Goal: Task Accomplishment & Management: Complete application form

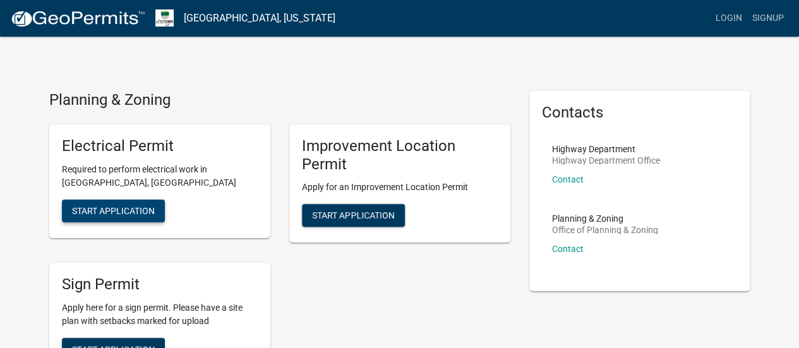
click at [104, 209] on span "Start Application" at bounding box center [113, 210] width 83 height 10
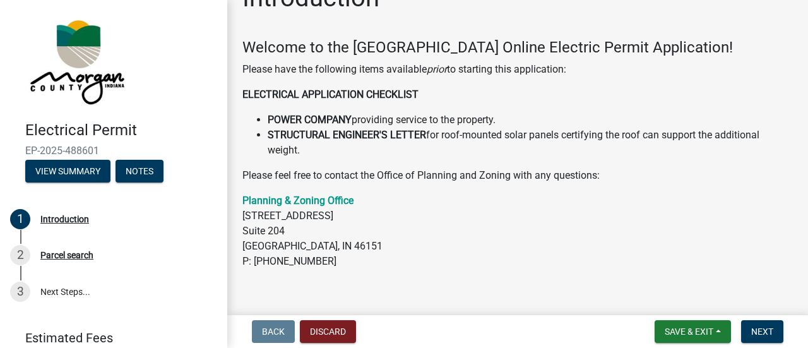
scroll to position [50, 0]
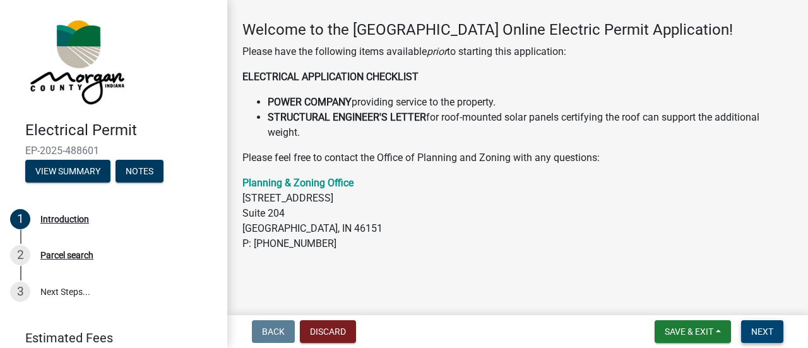
click at [759, 332] on span "Next" at bounding box center [763, 332] width 22 height 10
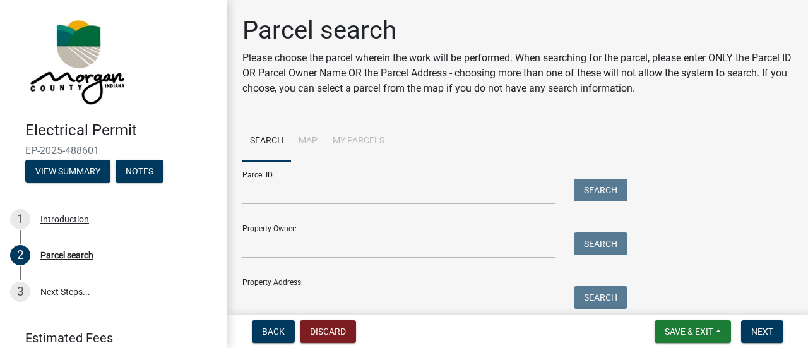
scroll to position [51, 0]
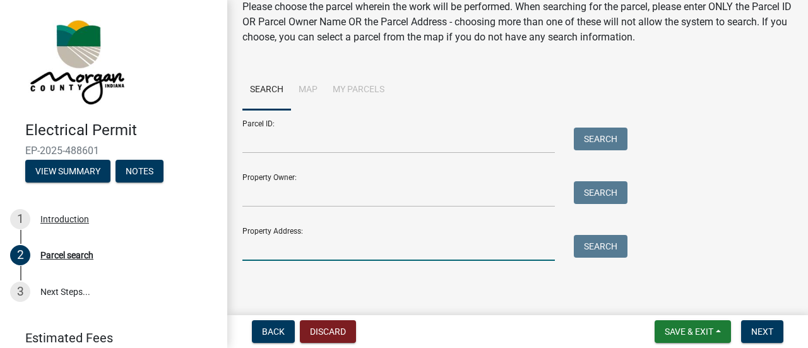
click at [258, 246] on input "Property Address:" at bounding box center [399, 248] width 313 height 26
click at [442, 248] on input "[STREET_ADDRESS]" at bounding box center [399, 248] width 313 height 26
click at [447, 249] on input "[STREET_ADDRESS]" at bounding box center [399, 248] width 313 height 26
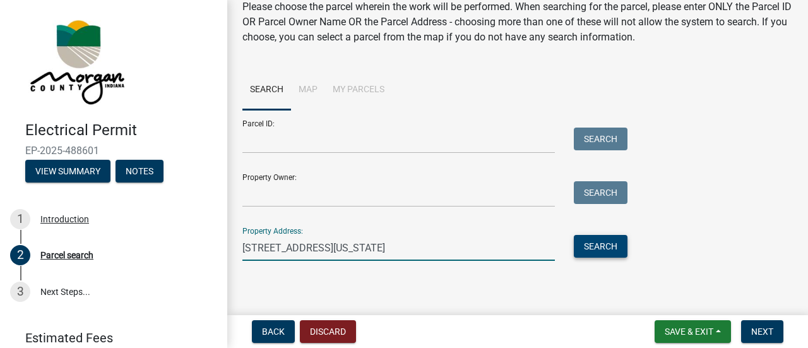
type input "[STREET_ADDRESS][US_STATE]"
click at [604, 246] on button "Search" at bounding box center [601, 246] width 54 height 23
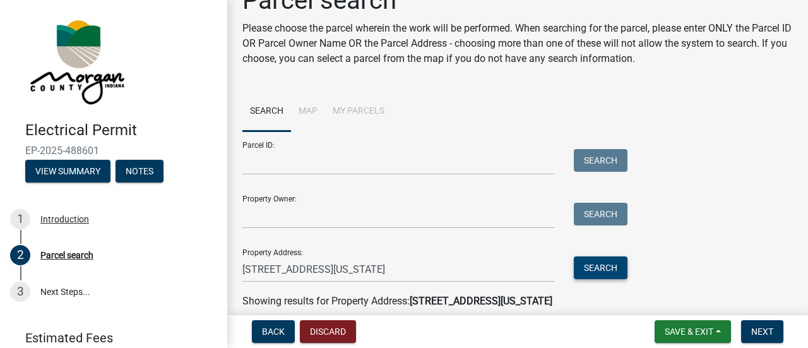
scroll to position [0, 0]
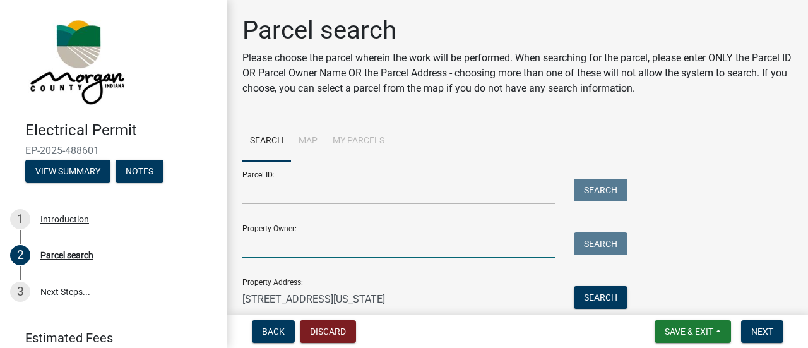
click at [315, 252] on input "Property Owner:" at bounding box center [399, 245] width 313 height 26
type input "[PERSON_NAME]"
click at [608, 241] on button "Search" at bounding box center [601, 243] width 54 height 23
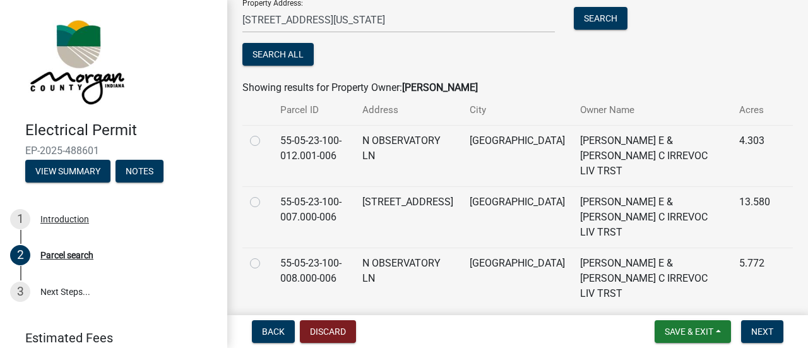
scroll to position [280, 0]
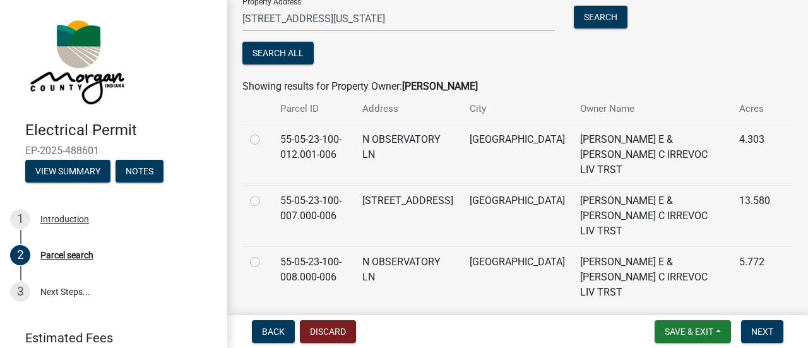
click at [265, 193] on label at bounding box center [265, 193] width 0 height 0
click at [265, 193] on input "radio" at bounding box center [269, 197] width 8 height 8
radio input "true"
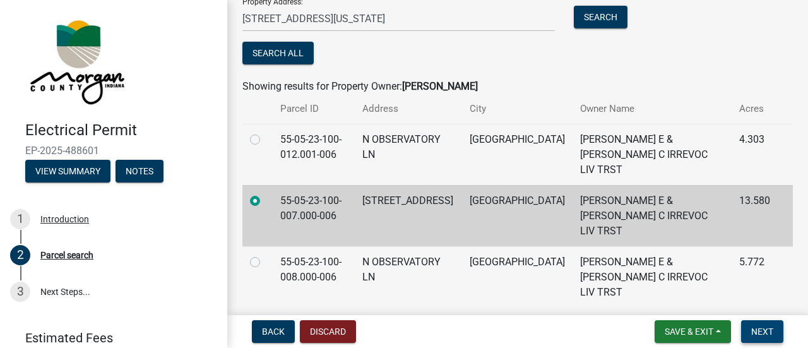
click at [763, 330] on span "Next" at bounding box center [763, 332] width 22 height 10
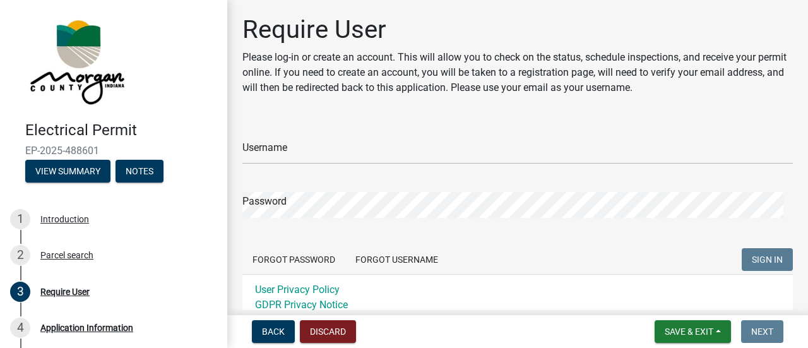
scroll to position [0, 0]
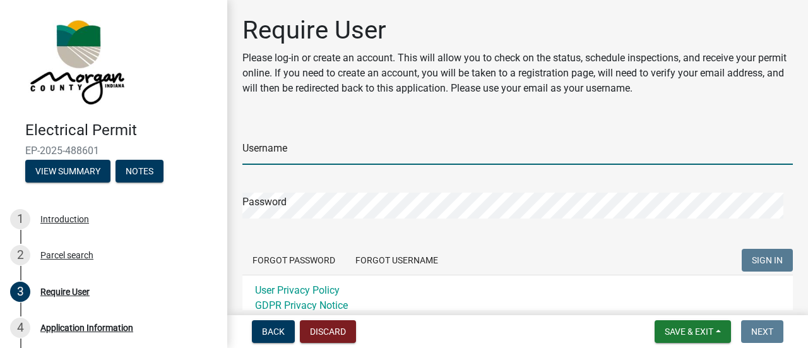
click at [282, 159] on input "Username" at bounding box center [518, 152] width 551 height 26
type input "CathyGuy"
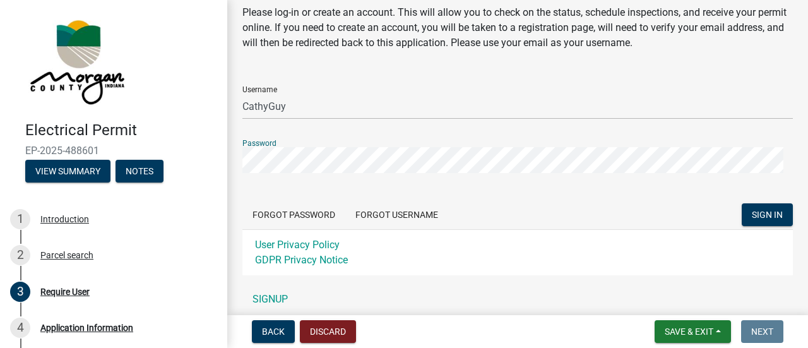
scroll to position [63, 0]
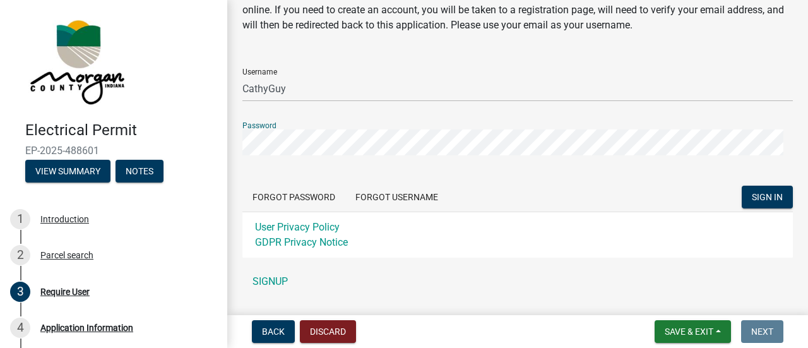
click at [239, 146] on div "Require User Please log-in or create an account. This will allow you to check o…" at bounding box center [518, 129] width 570 height 354
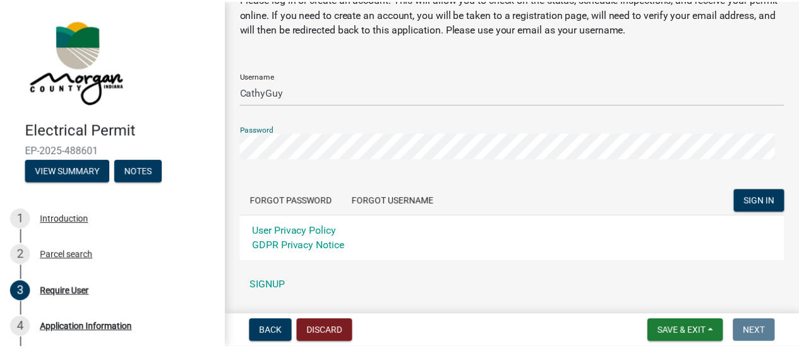
scroll to position [96, 0]
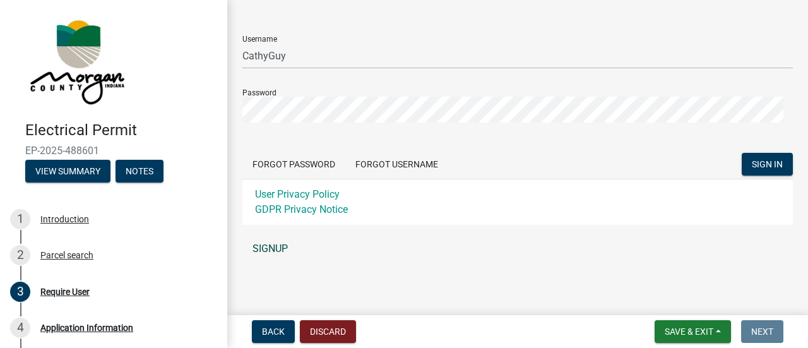
click at [272, 249] on link "SIGNUP" at bounding box center [518, 248] width 551 height 25
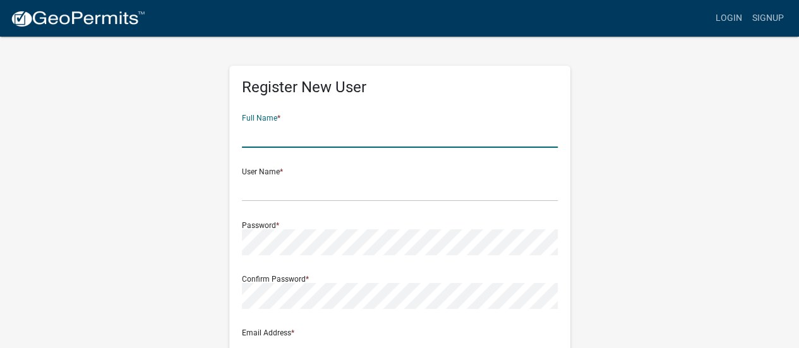
click at [252, 132] on input "text" at bounding box center [400, 135] width 316 height 26
type input "[PERSON_NAME]"
type input "[EMAIL_ADDRESS][DOMAIN_NAME]"
type input "[STREET_ADDRESS]"
type input "[GEOGRAPHIC_DATA]"
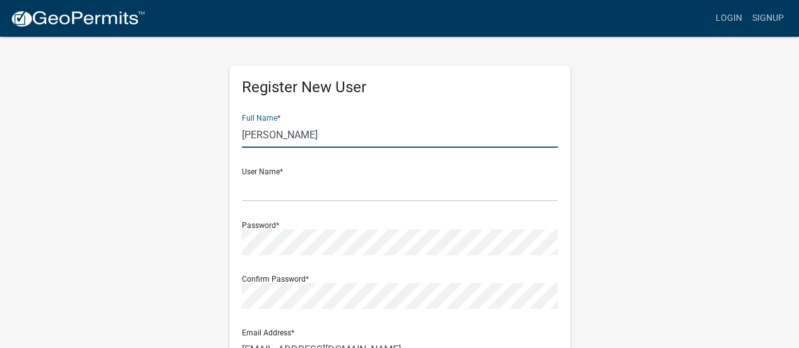
type input "IN"
type input "46151"
type input "7653460767"
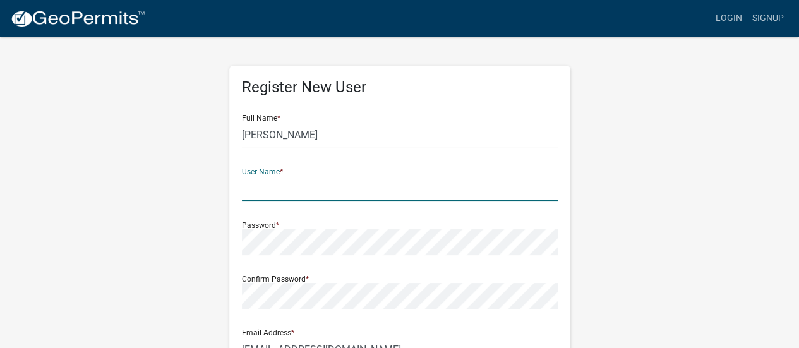
click at [262, 184] on input "text" at bounding box center [400, 189] width 316 height 26
type input "CathyGuy"
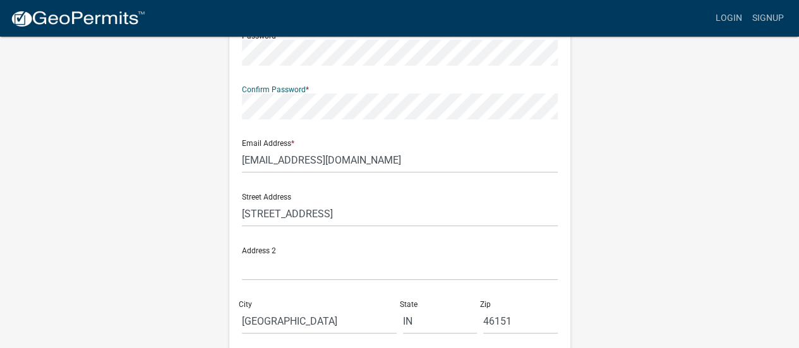
scroll to position [316, 0]
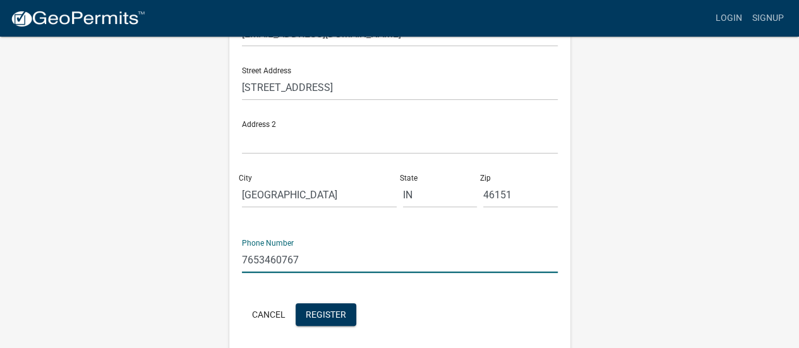
drag, startPoint x: 303, startPoint y: 262, endPoint x: 243, endPoint y: 267, distance: 60.2
click at [243, 267] on input "7653460767" at bounding box center [400, 260] width 316 height 26
type input "7653461844"
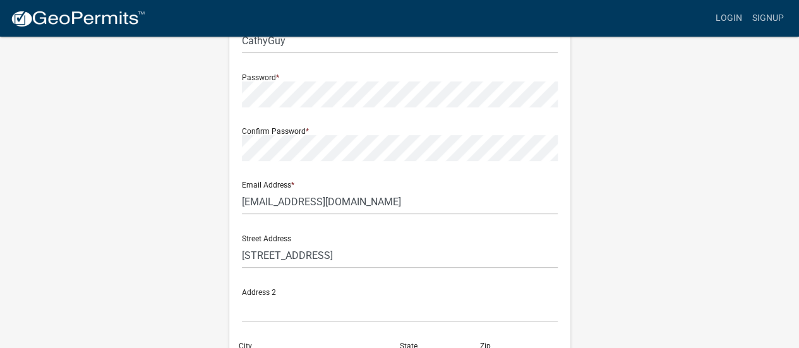
scroll to position [189, 0]
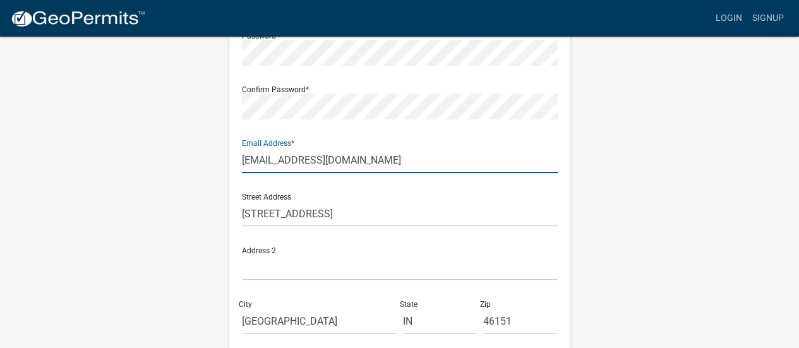
drag, startPoint x: 352, startPoint y: 157, endPoint x: 246, endPoint y: 171, distance: 106.9
click at [246, 171] on input "[EMAIL_ADDRESS][DOMAIN_NAME]" at bounding box center [400, 160] width 316 height 26
type input "r"
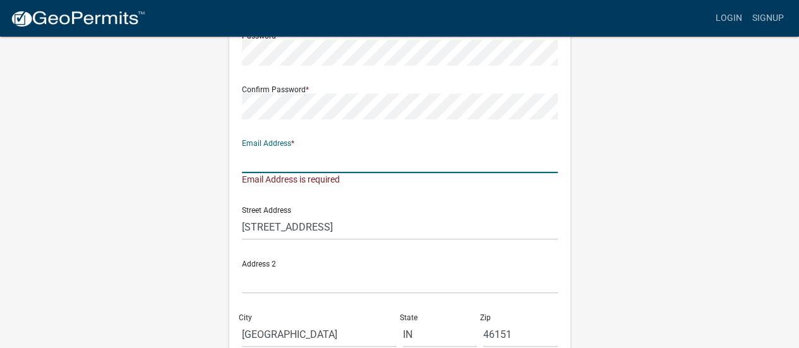
drag, startPoint x: 268, startPoint y: 162, endPoint x: 520, endPoint y: 128, distance: 254.9
click at [551, 132] on div "Email Address * Email Address is required" at bounding box center [400, 157] width 316 height 57
click at [275, 150] on input "text" at bounding box center [400, 160] width 316 height 26
type input "[EMAIL_ADDRESS][DOMAIN_NAME]"
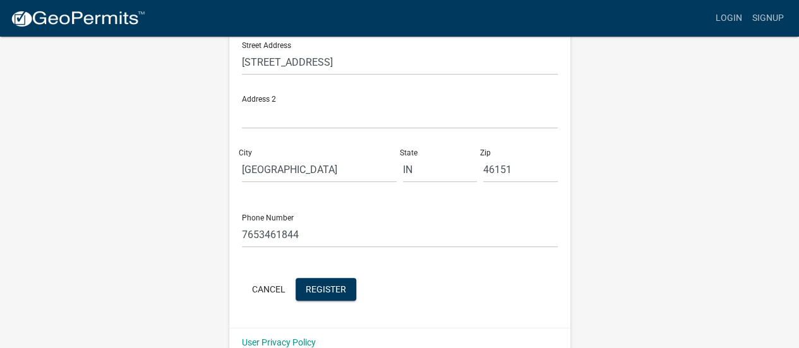
scroll to position [363, 0]
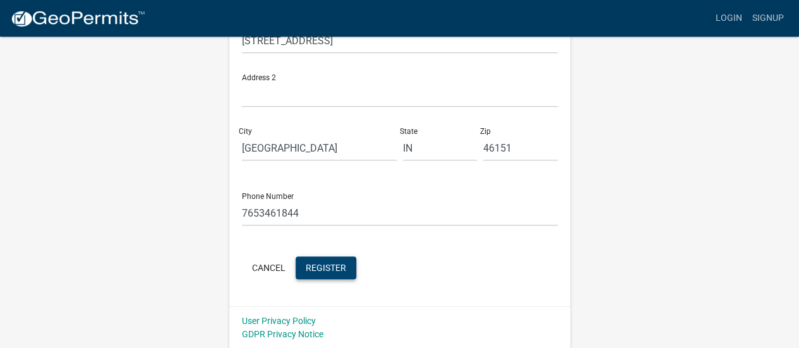
click at [325, 262] on span "Register" at bounding box center [326, 267] width 40 height 10
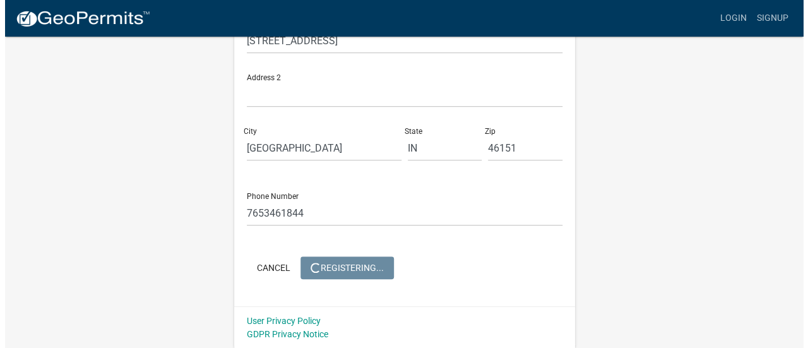
scroll to position [0, 0]
